Goal: Transaction & Acquisition: Purchase product/service

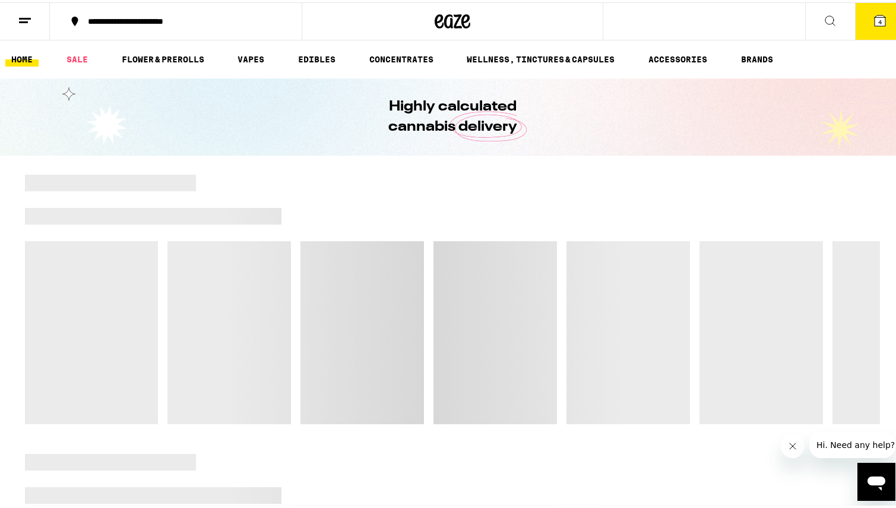
click at [875, 14] on icon at bounding box center [880, 18] width 11 height 11
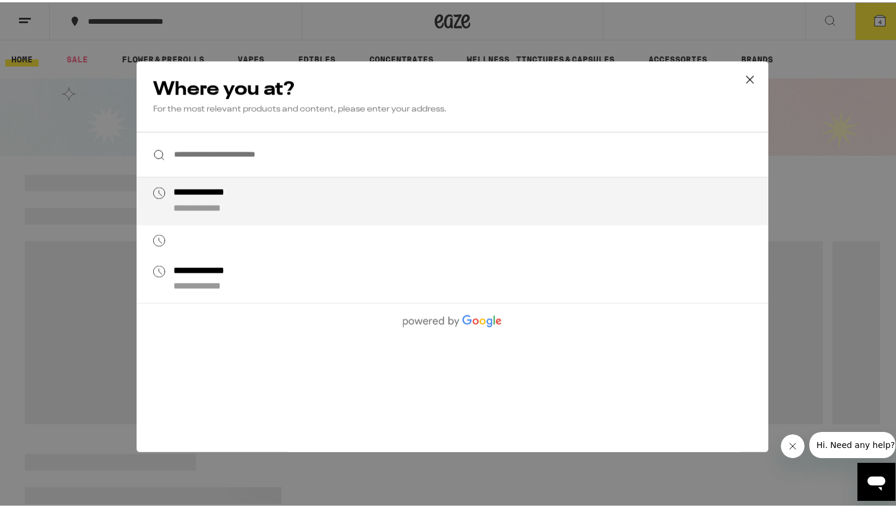
click at [453, 211] on div "**********" at bounding box center [476, 199] width 606 height 28
type input "**********"
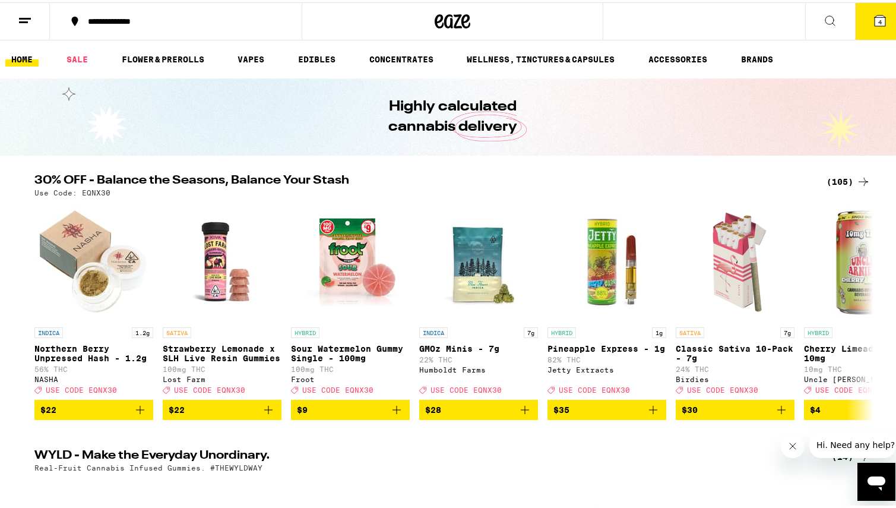
click at [878, 17] on span "4" at bounding box center [880, 19] width 4 height 7
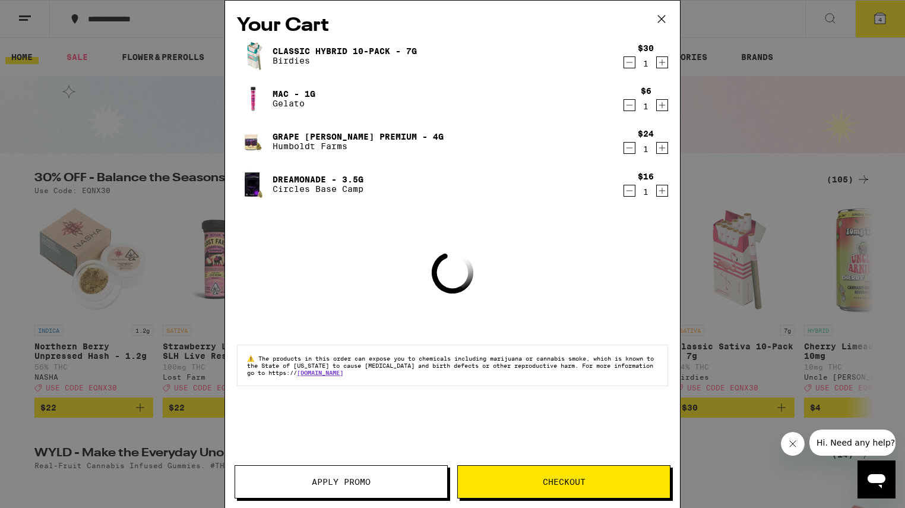
click at [552, 482] on span "Checkout" at bounding box center [564, 481] width 43 height 8
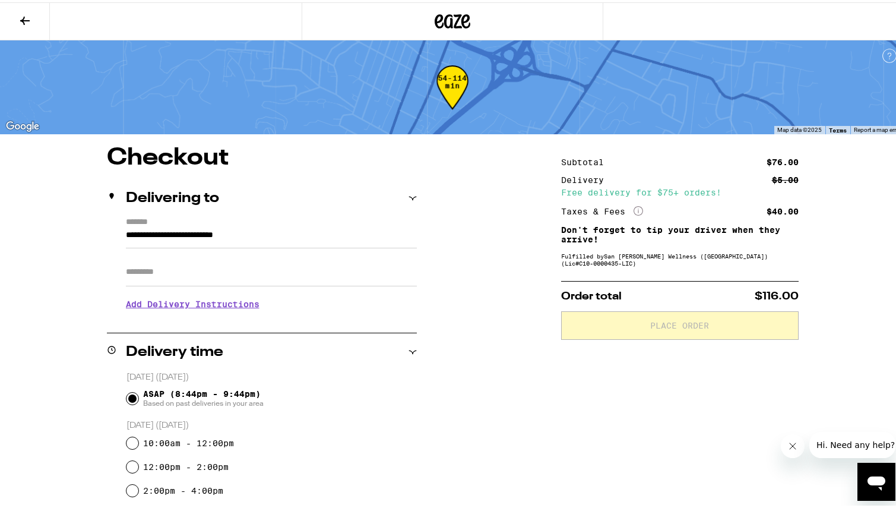
click at [381, 274] on input "Apt/Suite" at bounding box center [271, 269] width 291 height 28
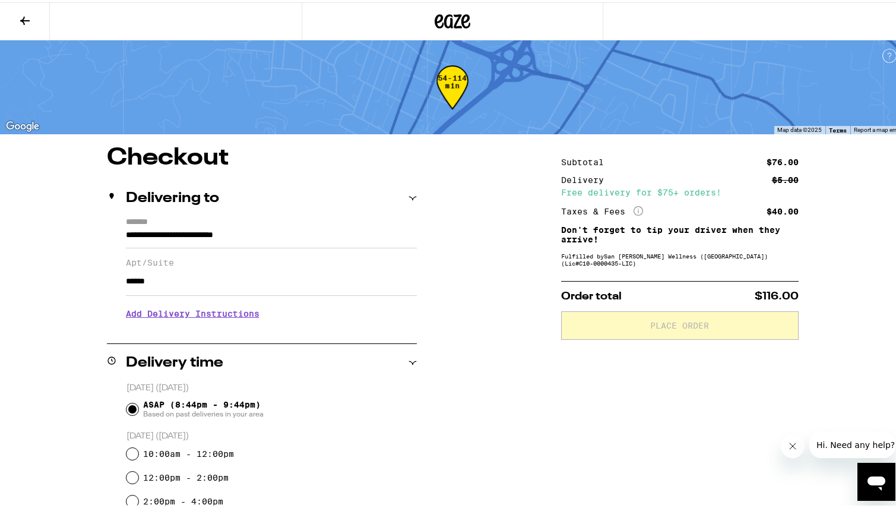
type input "******"
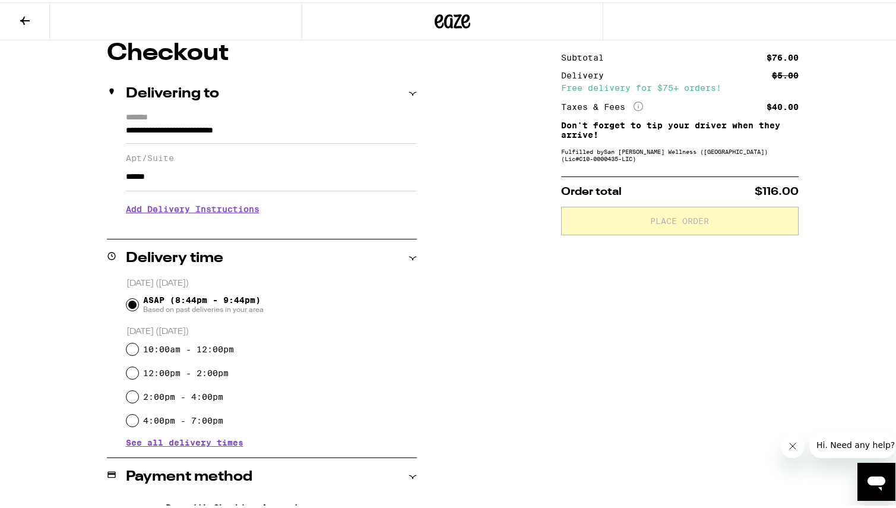
click at [254, 210] on h3 "Add Delivery Instructions" at bounding box center [271, 206] width 291 height 27
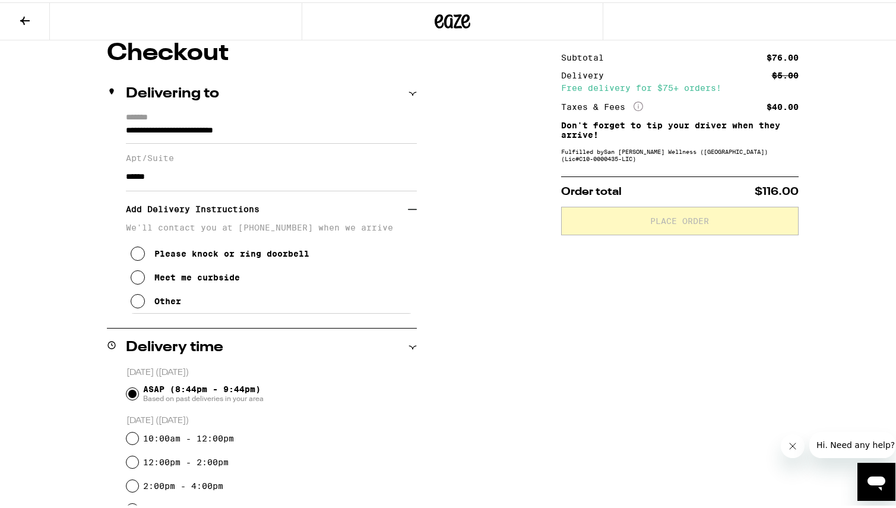
click at [221, 278] on div "Meet me curbside" at bounding box center [196, 274] width 85 height 9
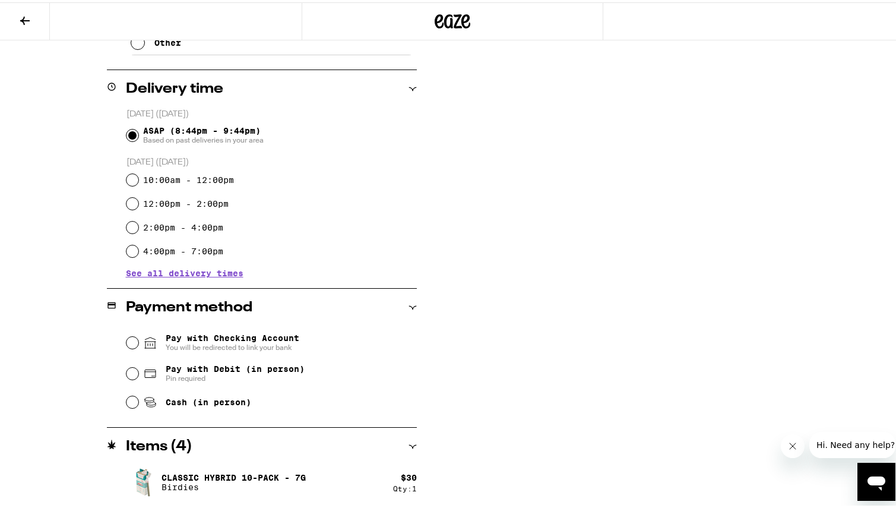
scroll to position [424, 0]
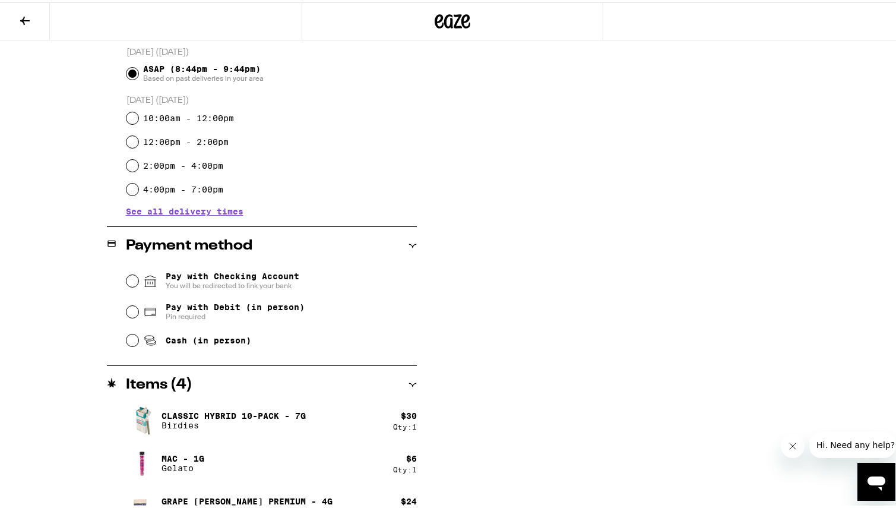
click at [221, 278] on span "Pay with Checking Account You will be redirected to link your bank" at bounding box center [233, 278] width 134 height 19
click at [138, 278] on input "Pay with Checking Account You will be redirected to link your bank" at bounding box center [132, 279] width 12 height 12
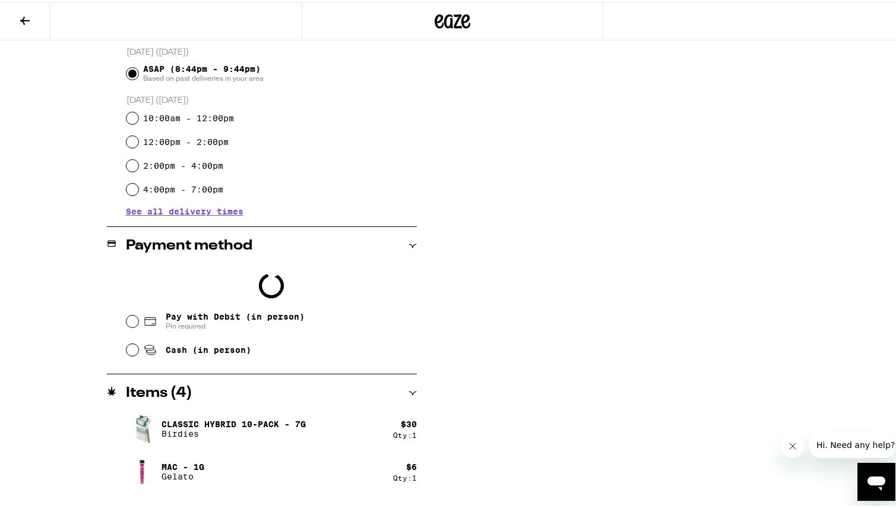
click at [206, 330] on body "**********" at bounding box center [452, 79] width 905 height 1006
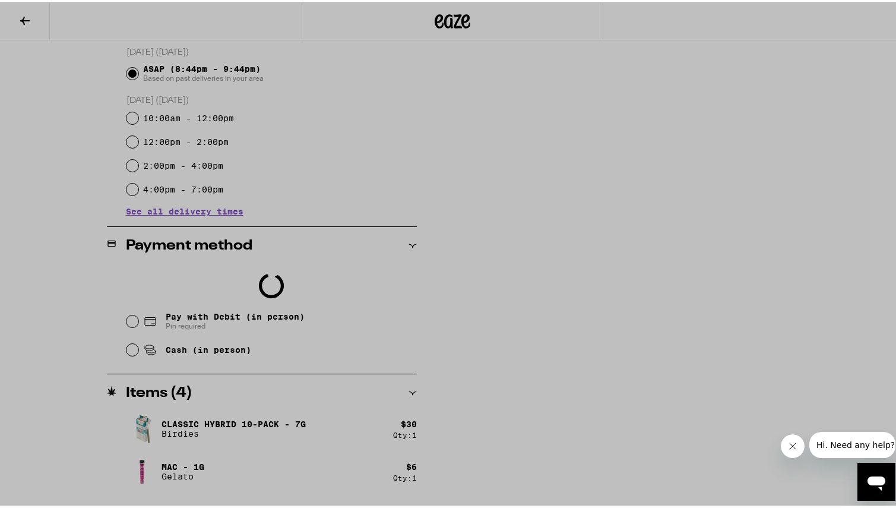
click at [192, 320] on div at bounding box center [452, 254] width 905 height 508
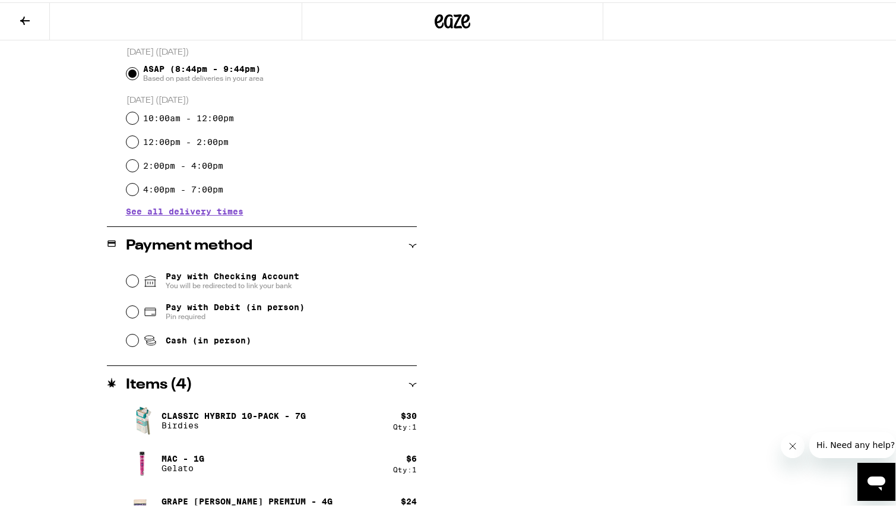
click at [126, 311] on input "Pay with Debit (in person) Pin required" at bounding box center [132, 309] width 12 height 12
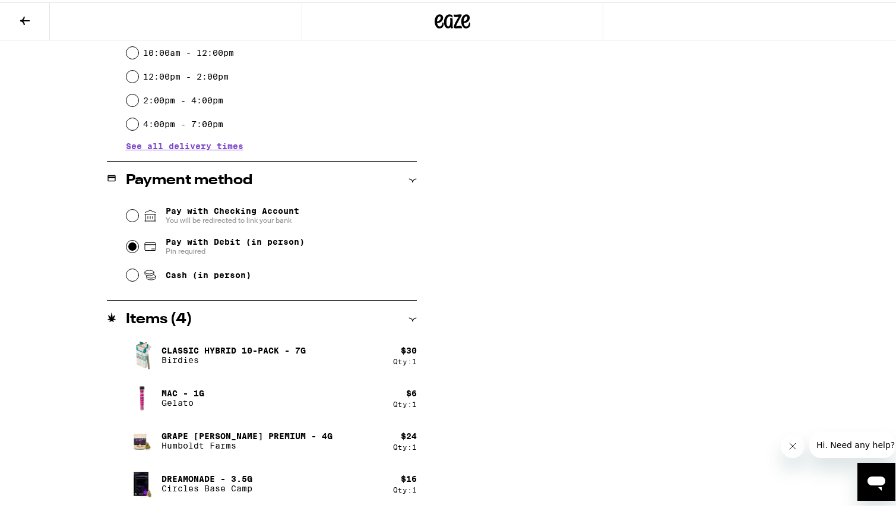
scroll to position [490, 0]
click at [126, 214] on input "Pay with Checking Account You will be redirected to link your bank" at bounding box center [132, 213] width 12 height 12
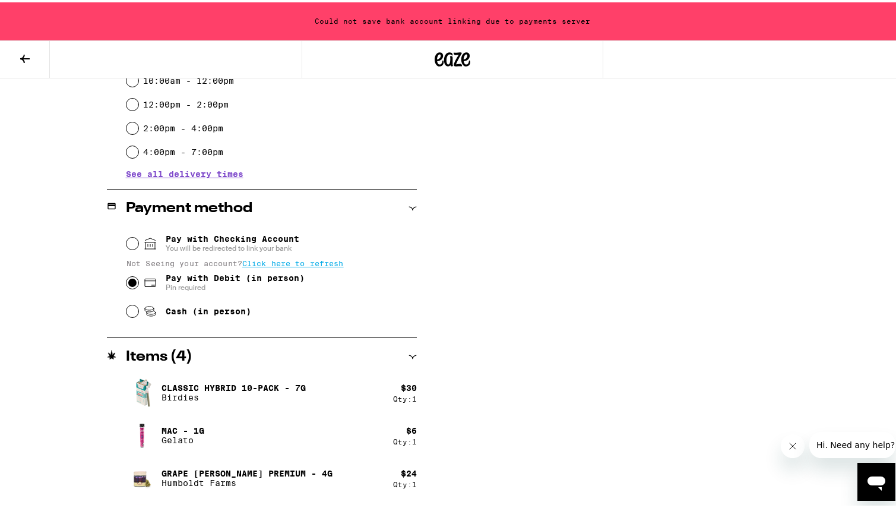
scroll to position [502, 0]
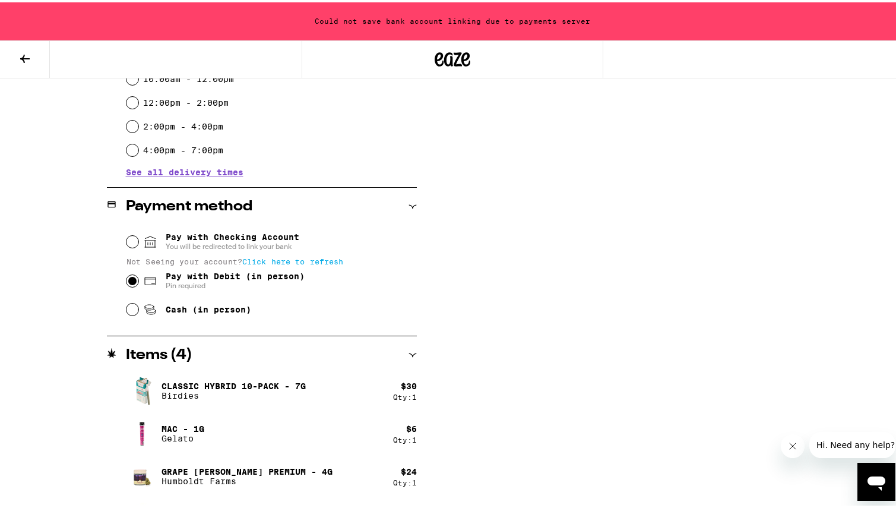
click at [283, 262] on span "Click here to refresh" at bounding box center [293, 259] width 102 height 8
click at [128, 284] on input "Pay with Debit (in person) Pin required" at bounding box center [132, 279] width 12 height 12
radio input "true"
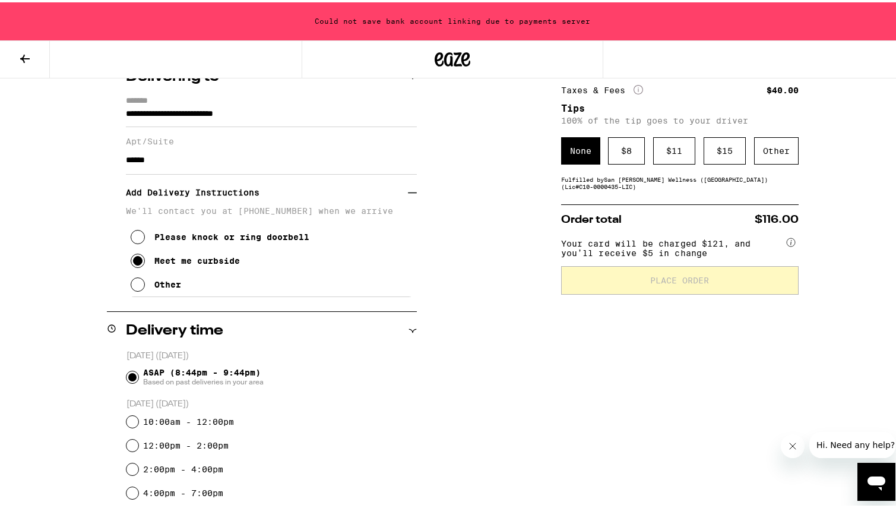
scroll to position [277, 0]
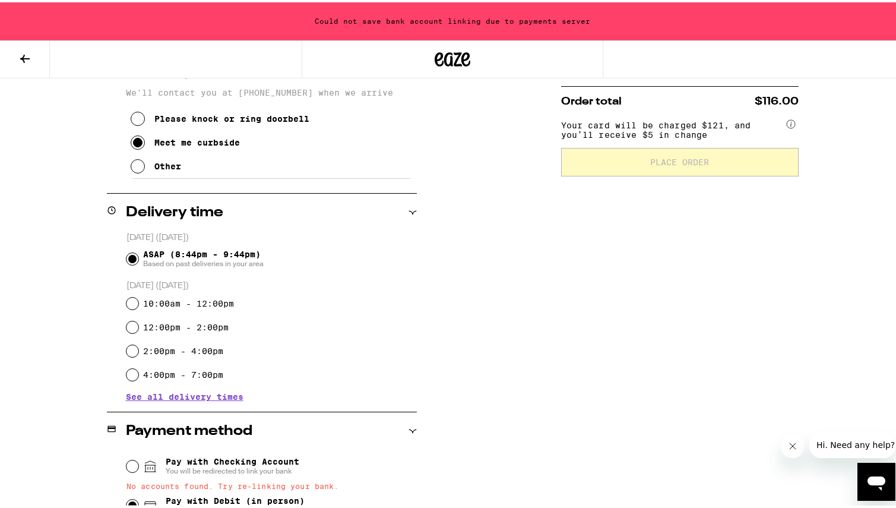
click at [213, 296] on div "10:00am - 12:00pm" at bounding box center [271, 301] width 290 height 24
click at [207, 300] on label "10:00am - 12:00pm" at bounding box center [188, 300] width 91 height 9
click at [138, 300] on input "10:00am - 12:00pm" at bounding box center [132, 301] width 12 height 12
radio input "true"
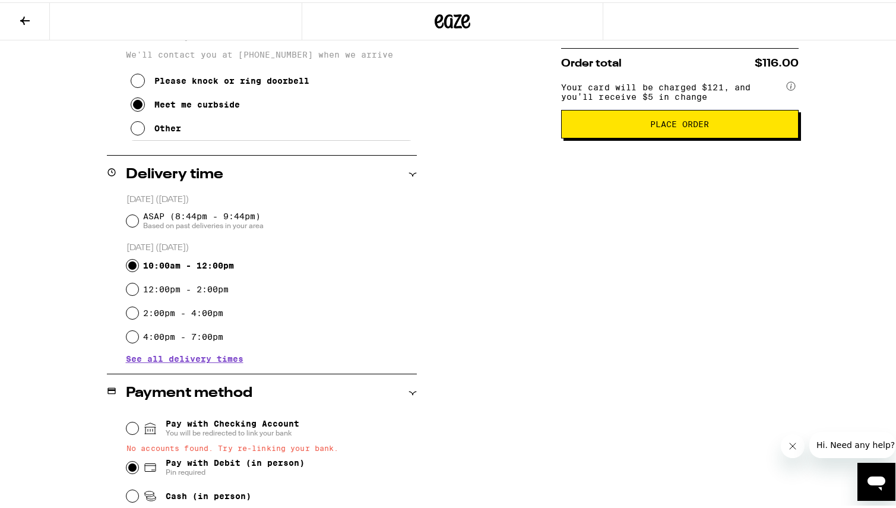
click at [196, 213] on span "ASAP (8:44pm - 9:44pm) Based on past deliveries in your area" at bounding box center [203, 218] width 121 height 19
click at [138, 213] on input "ASAP (8:44pm - 9:44pm) Based on past deliveries in your area" at bounding box center [132, 219] width 12 height 12
radio input "true"
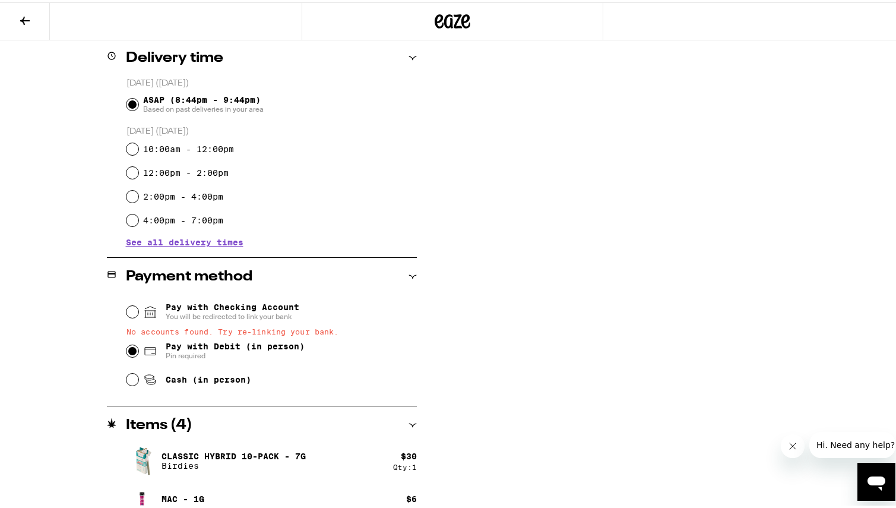
scroll to position [433, 0]
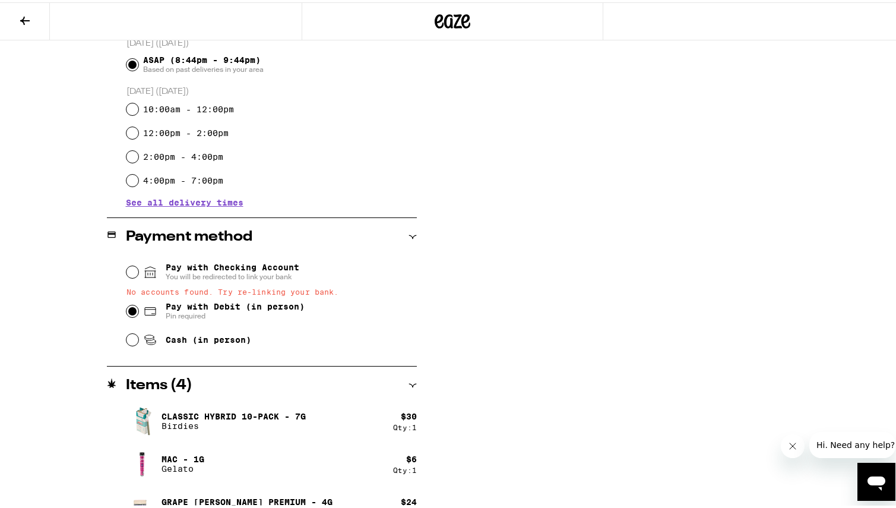
click at [283, 308] on span "Pay with Debit (in person)" at bounding box center [235, 303] width 139 height 9
click at [138, 308] on input "Pay with Debit (in person) Pin required" at bounding box center [132, 309] width 12 height 12
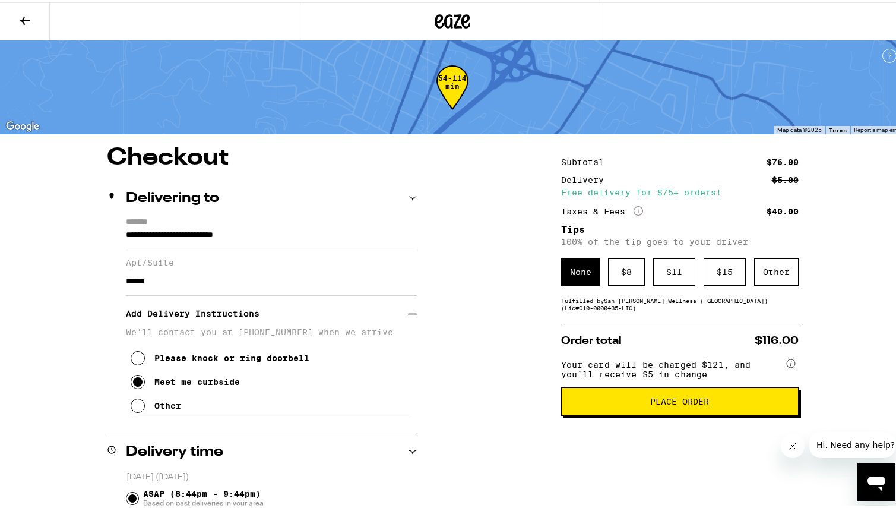
scroll to position [0, 0]
click at [614, 403] on span "Place Order" at bounding box center [679, 399] width 217 height 8
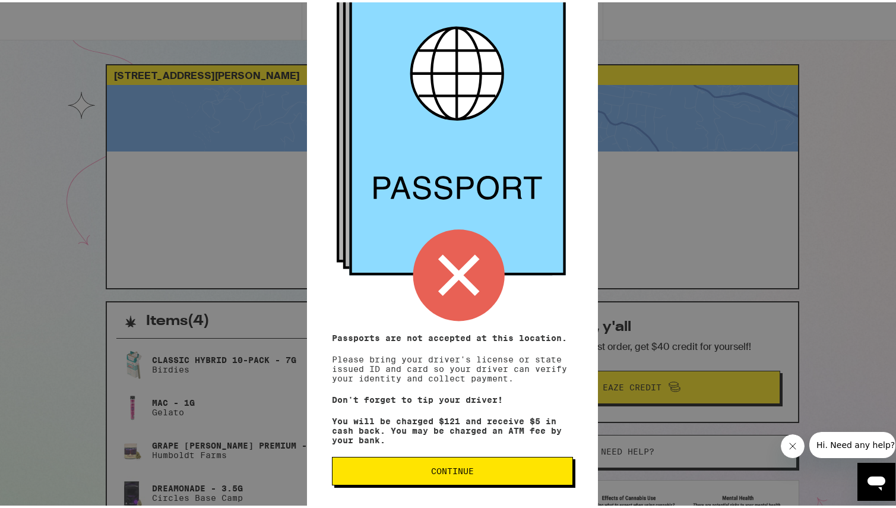
scroll to position [97, 0]
click at [516, 448] on div "Remember! Bring your ID and card Passports are not accepted at this location. P…" at bounding box center [452, 161] width 291 height 692
click at [517, 443] on div "Remember! Bring your ID and card Passports are not accepted at this location. P…" at bounding box center [452, 161] width 291 height 692
click at [519, 462] on button "Continue" at bounding box center [452, 468] width 241 height 28
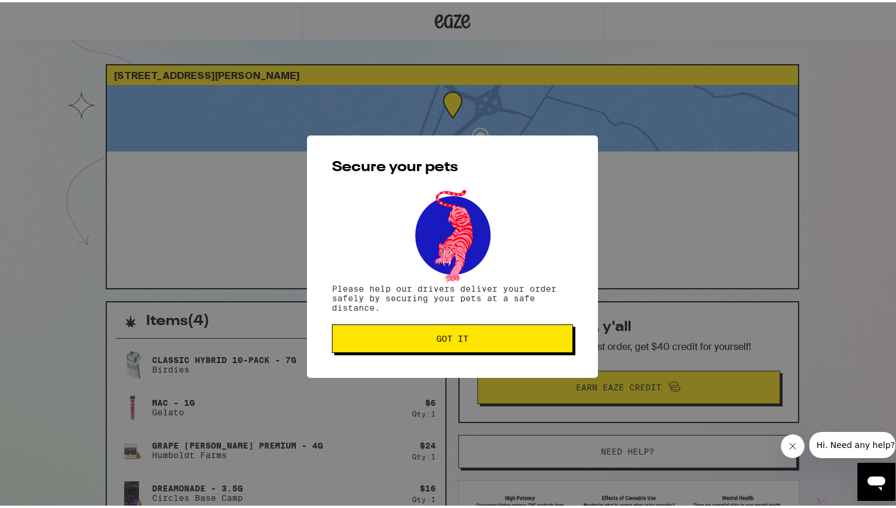
click at [500, 335] on span "Got it" at bounding box center [452, 336] width 221 height 8
